Goal: Transaction & Acquisition: Purchase product/service

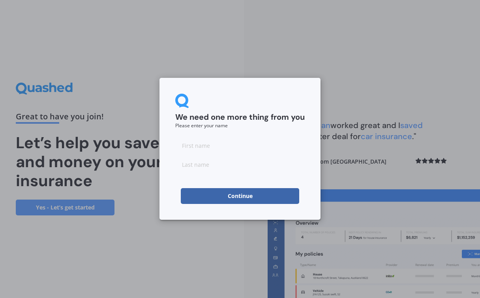
click at [211, 144] on input at bounding box center [240, 146] width 130 height 16
type input "[PERSON_NAME]"
click at [209, 167] on input at bounding box center [240, 164] width 130 height 16
type input "[PERSON_NAME]"
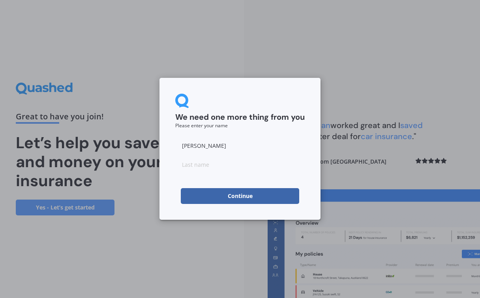
type input "[PERSON_NAME]"
click at [222, 198] on button "Continue" at bounding box center [240, 196] width 119 height 16
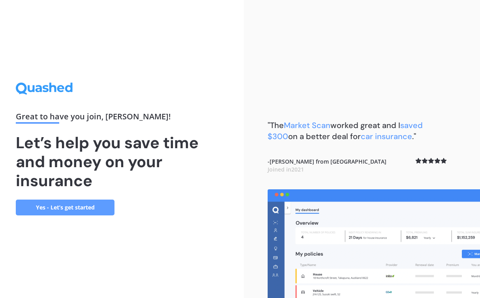
click at [77, 207] on link "Yes - Let’s get started" at bounding box center [65, 208] width 99 height 16
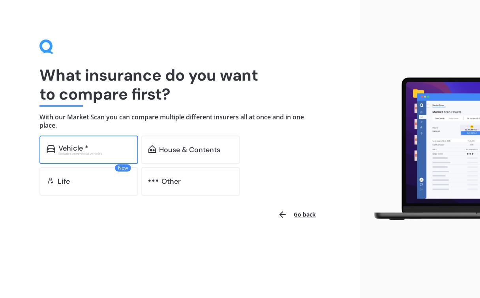
click at [89, 152] on div "Excludes commercial vehicles" at bounding box center [94, 153] width 73 height 3
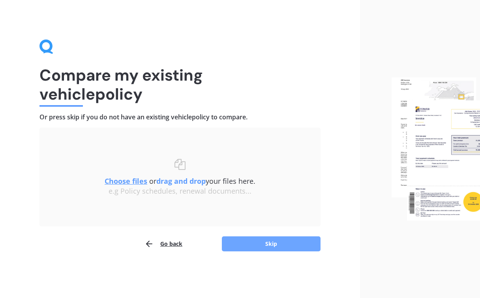
click at [268, 243] on button "Skip" at bounding box center [271, 243] width 99 height 15
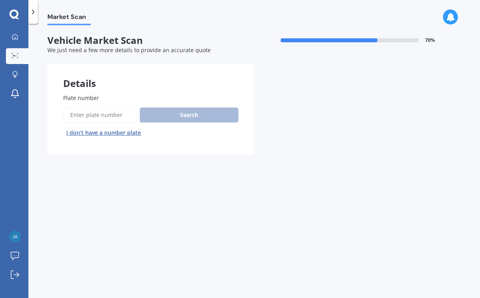
click at [90, 113] on input "Plate number" at bounding box center [99, 115] width 73 height 17
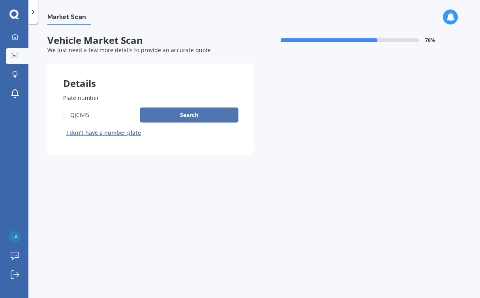
type input "QJC645"
click at [183, 107] on button "Search" at bounding box center [189, 114] width 99 height 15
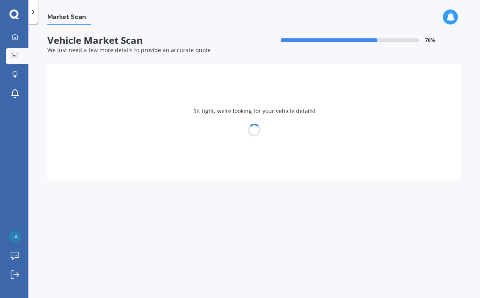
select select "MAZDA"
select select "CX-8"
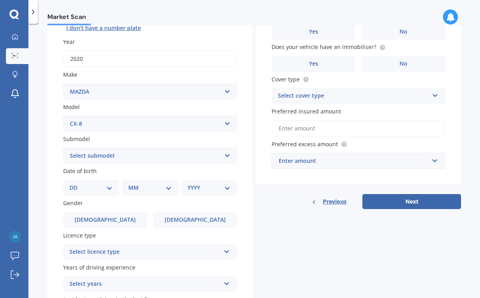
scroll to position [120, 0]
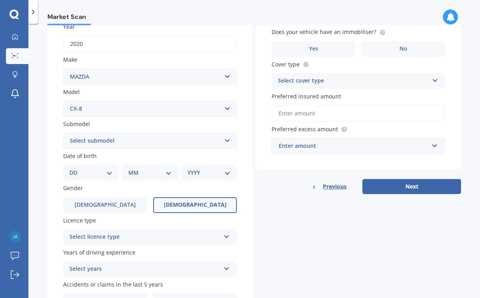
click at [182, 201] on label "[DEMOGRAPHIC_DATA]" at bounding box center [195, 205] width 84 height 16
click at [0, 0] on input "[DEMOGRAPHIC_DATA]" at bounding box center [0, 0] width 0 height 0
select select "25"
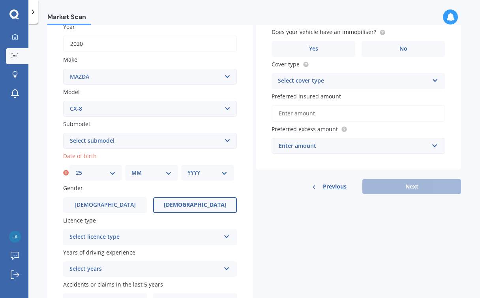
select select "06"
select select "1991"
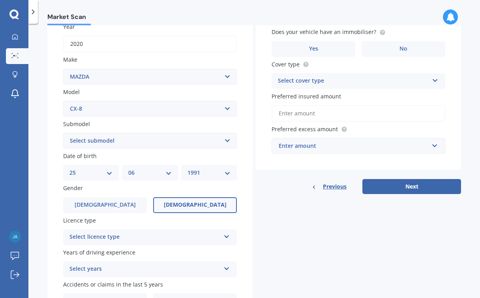
click at [141, 234] on div "Select licence type" at bounding box center [145, 236] width 151 height 9
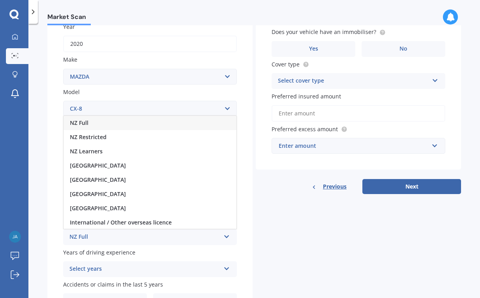
click at [119, 121] on div "NZ Full" at bounding box center [150, 123] width 173 height 14
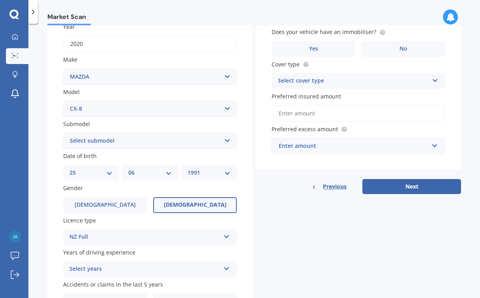
scroll to position [164, 0]
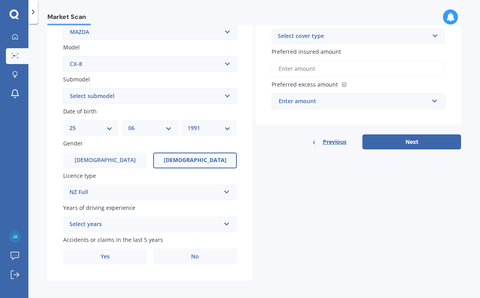
click at [127, 220] on div "Select years" at bounding box center [145, 224] width 151 height 9
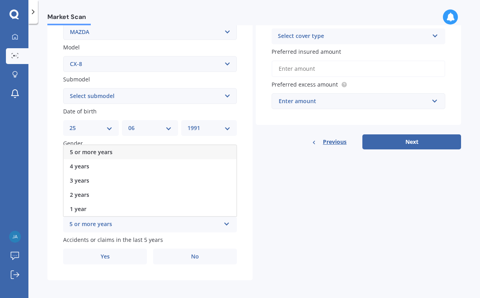
click at [112, 148] on span "5 or more years" at bounding box center [91, 152] width 43 height 8
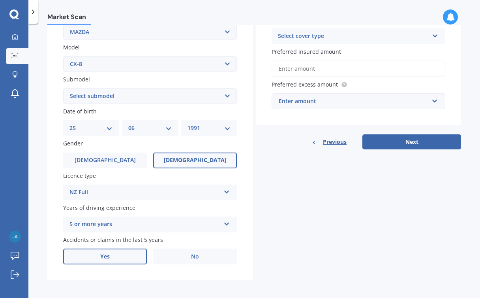
click at [117, 255] on label "Yes" at bounding box center [105, 257] width 84 height 16
click at [0, 0] on input "Yes" at bounding box center [0, 0] width 0 height 0
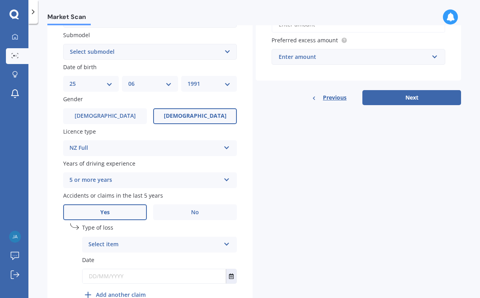
click at [141, 244] on div "Select item" at bounding box center [155, 244] width 132 height 9
click at [139, 256] on div "At fault accident" at bounding box center [160, 260] width 154 height 14
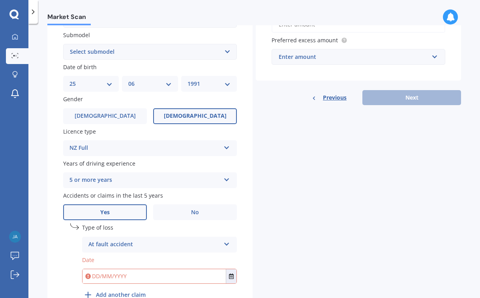
scroll to position [210, 0]
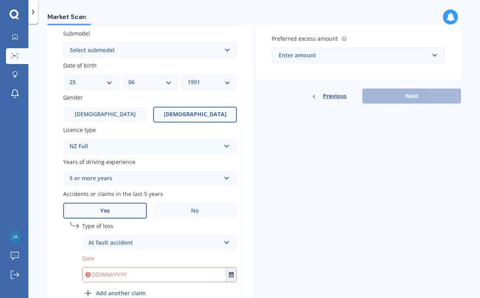
click at [122, 268] on input "text" at bounding box center [154, 275] width 143 height 14
click at [231, 272] on icon "Select date" at bounding box center [231, 275] width 5 height 6
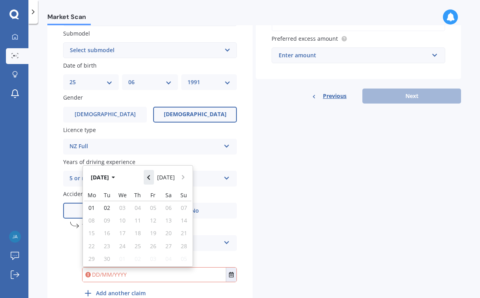
click at [154, 175] on button "Navigate back" at bounding box center [149, 177] width 10 height 14
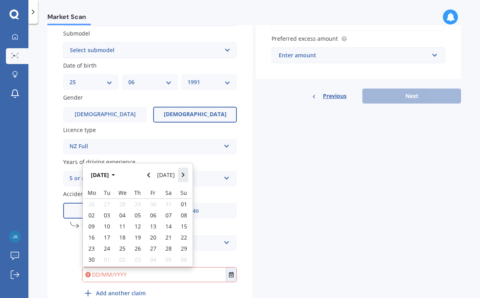
click at [183, 173] on icon "Navigate forward" at bounding box center [183, 175] width 3 height 5
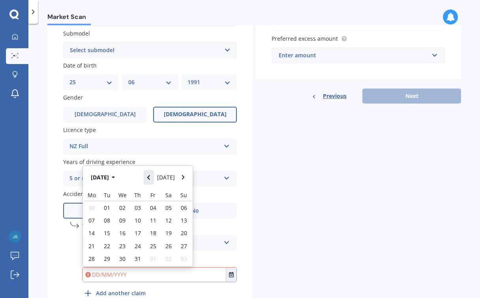
click at [153, 170] on button "Navigate back" at bounding box center [149, 177] width 10 height 14
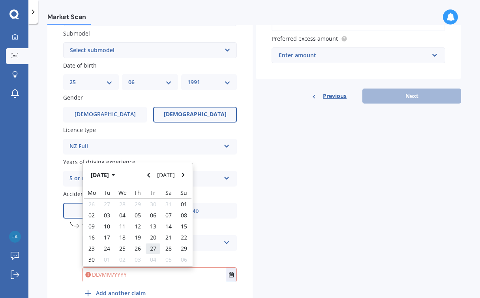
click at [155, 245] on span "27" at bounding box center [153, 249] width 6 height 8
type input "[DATE]"
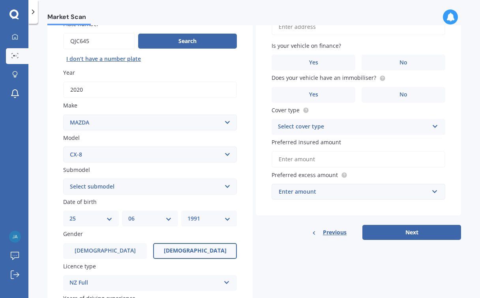
scroll to position [0, 0]
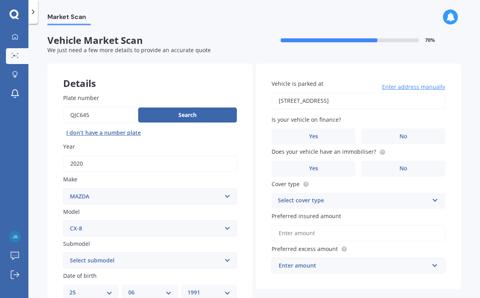
type input "[STREET_ADDRESS]"
click at [419, 140] on label "No" at bounding box center [404, 136] width 84 height 16
click at [0, 0] on input "No" at bounding box center [0, 0] width 0 height 0
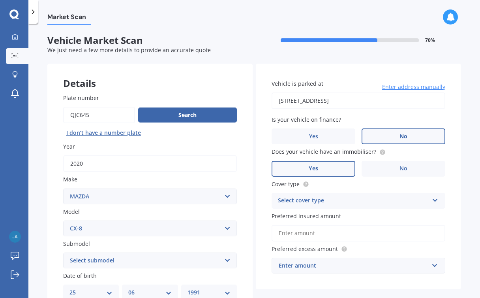
click at [332, 168] on label "Yes" at bounding box center [314, 169] width 84 height 16
click at [0, 0] on input "Yes" at bounding box center [0, 0] width 0 height 0
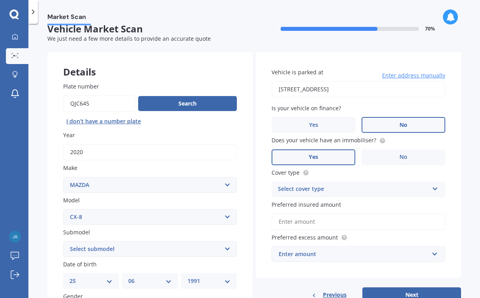
click at [342, 189] on div "Select cover type" at bounding box center [353, 189] width 151 height 9
click at [334, 201] on div "Comprehensive" at bounding box center [358, 205] width 173 height 14
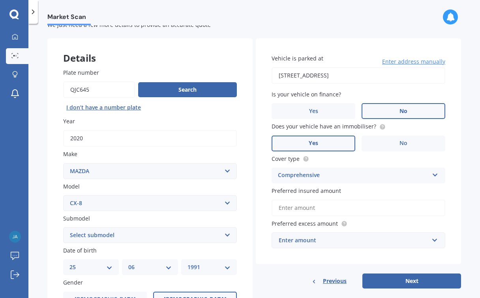
scroll to position [47, 0]
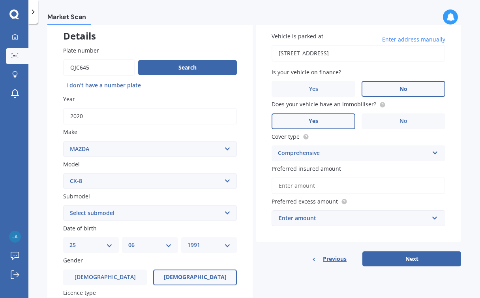
click at [306, 184] on input "Preferred insured amount" at bounding box center [359, 185] width 174 height 17
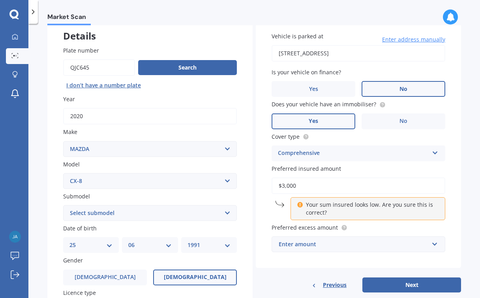
type input "$30,000"
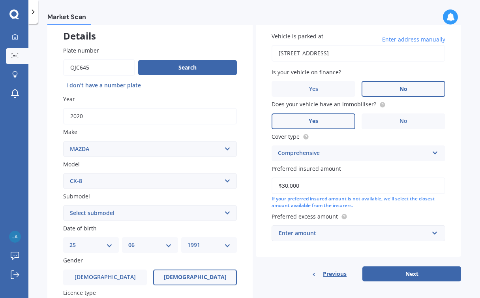
click at [323, 231] on div "Enter amount" at bounding box center [354, 233] width 150 height 9
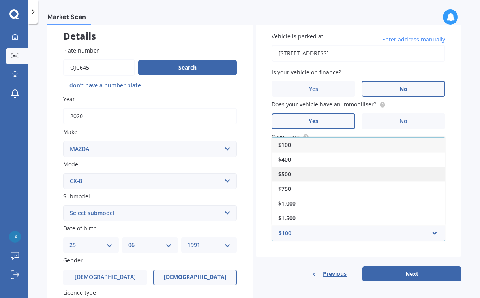
click at [318, 170] on div "$500" at bounding box center [358, 174] width 173 height 15
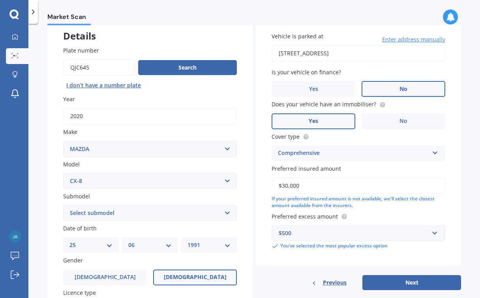
scroll to position [112, 0]
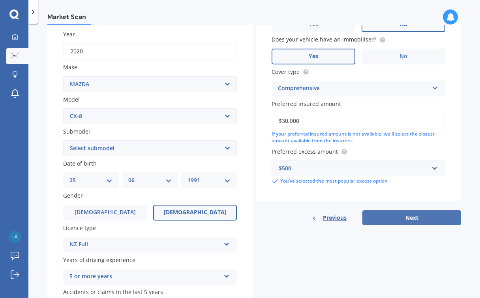
click at [422, 217] on button "Next" at bounding box center [412, 217] width 99 height 15
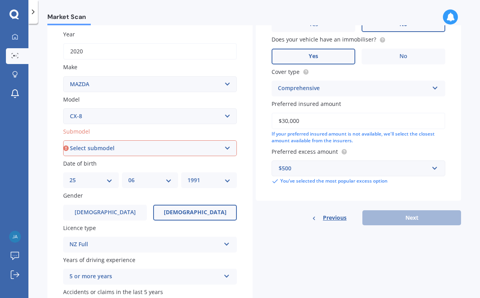
select select "TAKAMI WAGON 7ST 5DR SKYACTIV-DRIVE 6SP IACT 2.2DTTI"
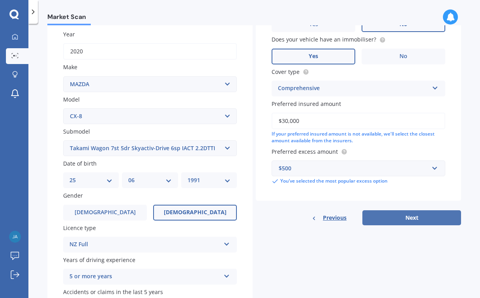
click at [393, 216] on button "Next" at bounding box center [412, 217] width 99 height 15
select select "25"
select select "06"
select select "1991"
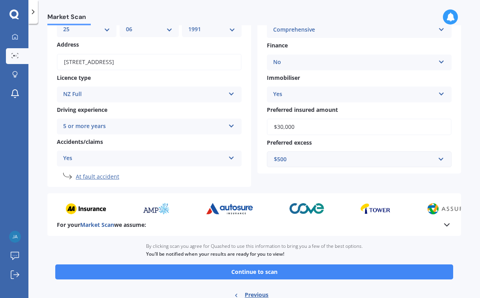
scroll to position [104, 0]
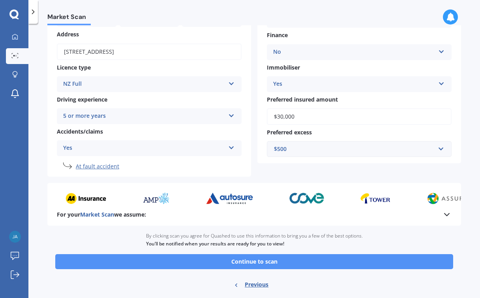
click at [274, 255] on button "Continue to scan" at bounding box center [254, 261] width 398 height 15
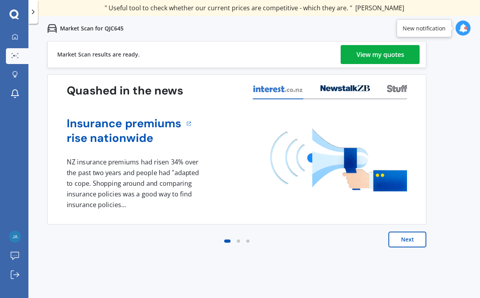
click at [384, 58] on div "View my quotes" at bounding box center [381, 54] width 48 height 19
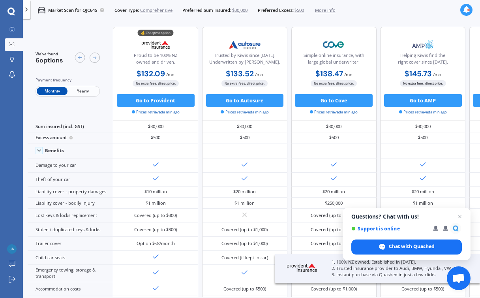
click at [77, 92] on span "Yearly" at bounding box center [83, 91] width 31 height 8
